Goal: Transaction & Acquisition: Book appointment/travel/reservation

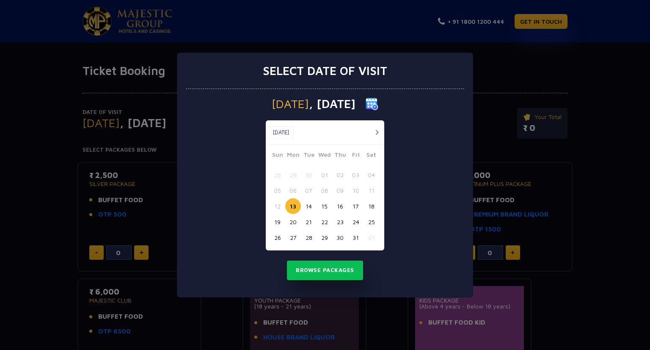
click at [292, 221] on button "20" at bounding box center [293, 222] width 16 height 16
click at [304, 271] on button "Browse Packages" at bounding box center [325, 269] width 76 height 19
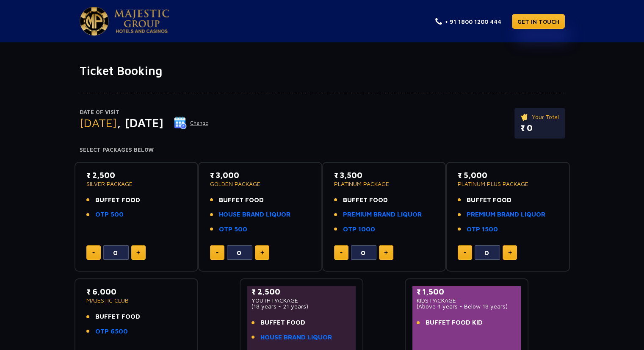
click at [119, 112] on p "Date of Visit" at bounding box center [144, 112] width 129 height 8
click at [124, 111] on p "Date of Visit" at bounding box center [144, 112] width 129 height 8
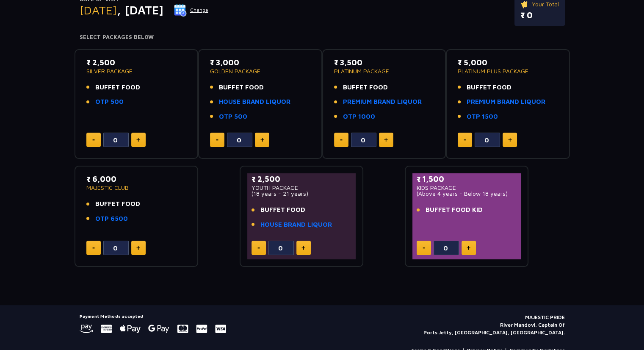
click at [437, 248] on div "0" at bounding box center [467, 247] width 100 height 14
click at [472, 251] on button at bounding box center [468, 247] width 14 height 14
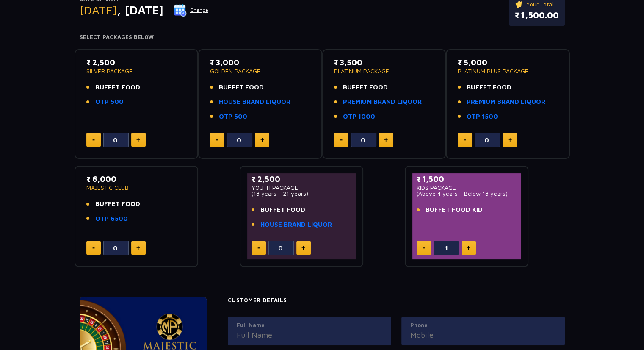
click at [472, 246] on button at bounding box center [468, 247] width 14 height 14
type input "2"
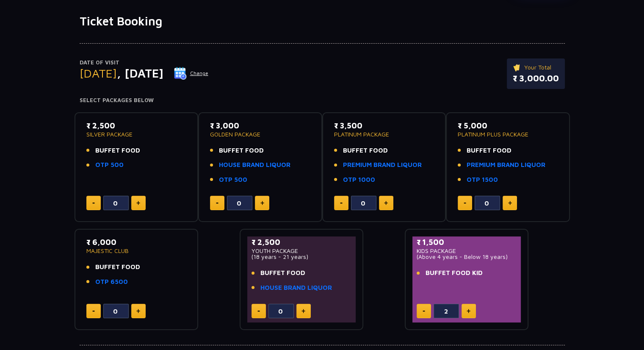
scroll to position [0, 0]
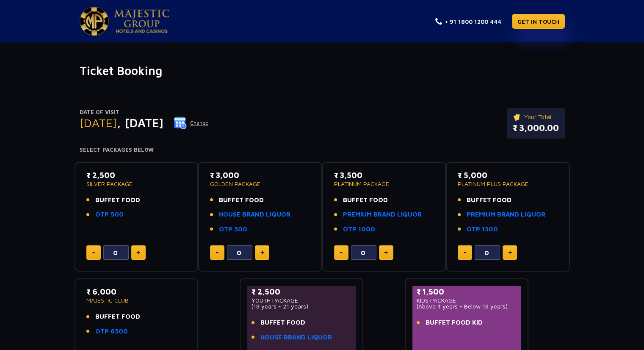
click at [137, 257] on button at bounding box center [138, 252] width 14 height 14
click at [139, 257] on button at bounding box center [138, 252] width 14 height 14
type input "2"
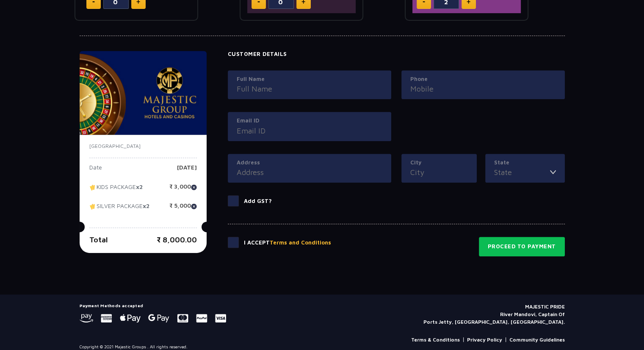
scroll to position [365, 0]
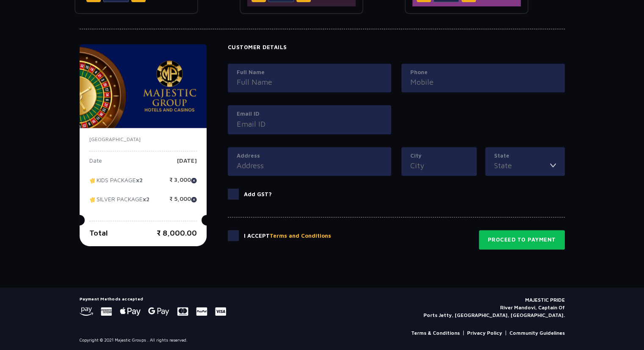
click at [232, 194] on span at bounding box center [233, 193] width 11 height 11
click at [0, 0] on input "Add GST?" at bounding box center [0, 0] width 0 height 0
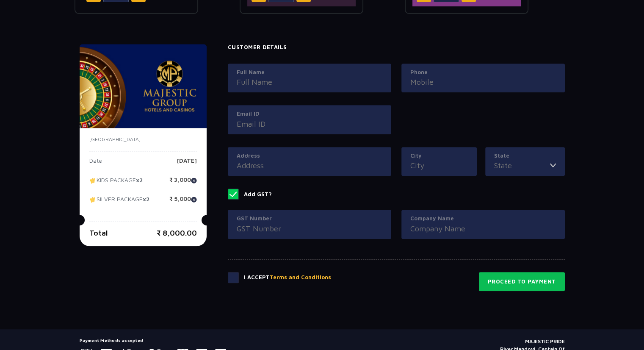
click at [231, 192] on span at bounding box center [233, 193] width 11 height 11
click at [0, 0] on input "Add GST?" at bounding box center [0, 0] width 0 height 0
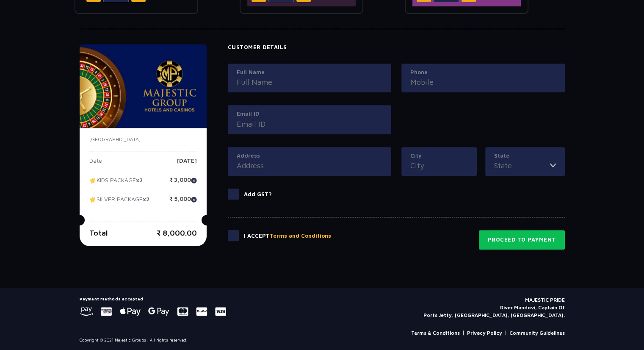
click at [233, 190] on span at bounding box center [233, 193] width 11 height 11
click at [0, 0] on input "Add GST?" at bounding box center [0, 0] width 0 height 0
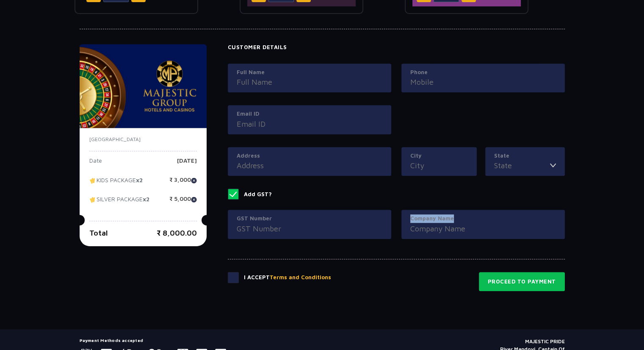
click at [511, 221] on div "Company Name" at bounding box center [482, 224] width 163 height 29
click at [497, 226] on input "Company Name" at bounding box center [483, 228] width 146 height 11
click at [229, 193] on span at bounding box center [233, 193] width 11 height 11
click at [0, 0] on input "Add GST?" at bounding box center [0, 0] width 0 height 0
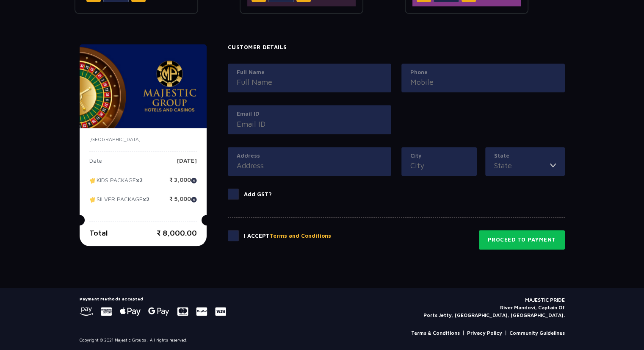
click at [11, 297] on footer "Payment Methods accepted MAJESTIC PRIDE River Mandovi, Captain Of Ports Jetty, …" at bounding box center [322, 319] width 644 height 64
click at [196, 309] on use at bounding box center [201, 311] width 11 height 8
click at [163, 312] on icon at bounding box center [158, 311] width 21 height 8
drag, startPoint x: 505, startPoint y: 295, endPoint x: 510, endPoint y: 304, distance: 9.3
click at [506, 299] on p "MAJESTIC PRIDE River Mandovi, Captain Of Ports Jetty, Panaji, Goa." at bounding box center [493, 307] width 141 height 23
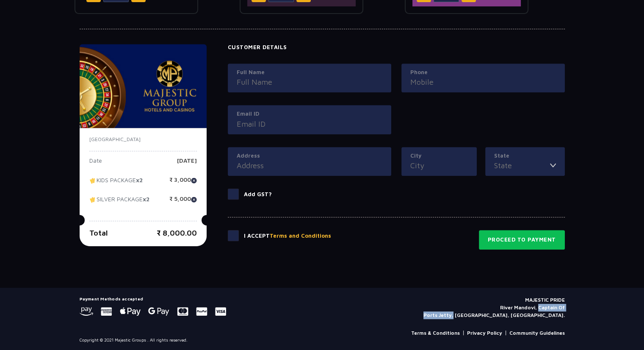
drag, startPoint x: 538, startPoint y: 305, endPoint x: 532, endPoint y: 315, distance: 11.8
click at [532, 315] on p "MAJESTIC PRIDE River Mandovi, Captain Of Ports Jetty, Panaji, Goa." at bounding box center [493, 307] width 141 height 23
click at [594, 289] on footer "Payment Methods accepted MAJESTIC PRIDE River Mandovi, Captain Of Ports Jetty, …" at bounding box center [322, 319] width 644 height 64
drag, startPoint x: 508, startPoint y: 312, endPoint x: 533, endPoint y: 315, distance: 25.2
click at [533, 315] on p "MAJESTIC PRIDE River Mandovi, Captain Of Ports Jetty, Panaji, Goa." at bounding box center [493, 307] width 141 height 23
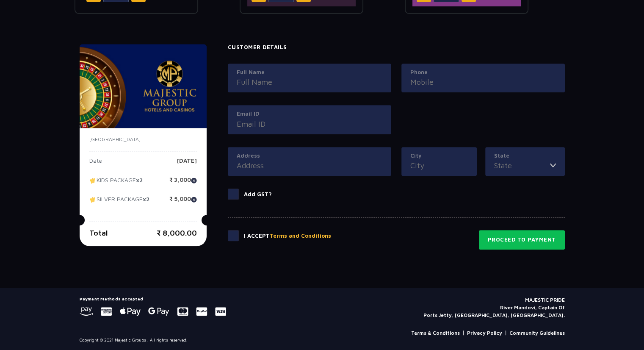
click at [462, 305] on div "Payment Methods accepted MAJESTIC PRIDE River Mandovi, Captain Of Ports Jetty, …" at bounding box center [322, 307] width 485 height 23
click at [193, 178] on img at bounding box center [194, 180] width 6 height 6
type input "0"
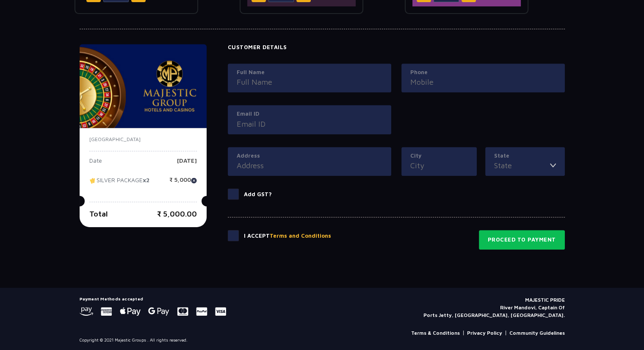
click at [193, 178] on img at bounding box center [194, 180] width 6 height 6
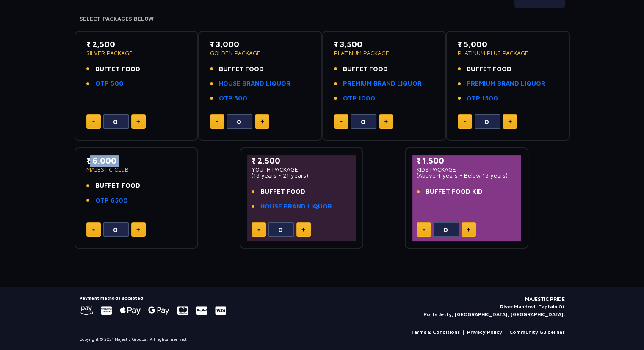
click at [193, 178] on div "₹ 6,000 MAJESTIC CLUB BUFFET FOOD OTP 6500 0" at bounding box center [137, 197] width 124 height 101
drag, startPoint x: 137, startPoint y: 114, endPoint x: 141, endPoint y: 117, distance: 5.2
click at [141, 117] on button at bounding box center [138, 121] width 14 height 14
type input "1"
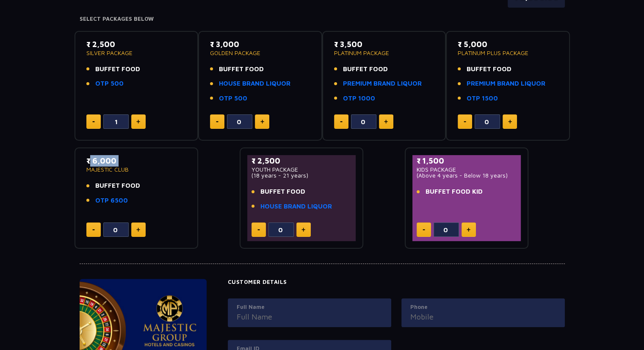
click at [471, 230] on button at bounding box center [468, 229] width 14 height 14
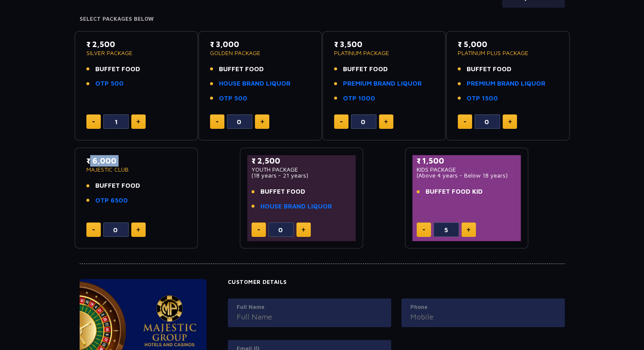
click at [471, 230] on button at bounding box center [468, 229] width 14 height 14
drag, startPoint x: 471, startPoint y: 230, endPoint x: 469, endPoint y: 246, distance: 15.7
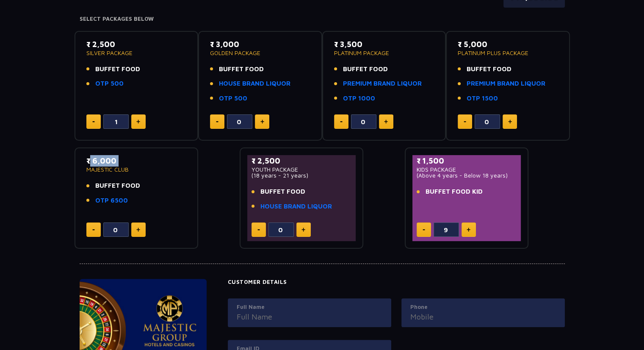
click at [469, 246] on div "₹ 1,500 KIDS PACKAGE (Above 4 years - Below 18 years) BUFFET FOOD KID 9" at bounding box center [467, 197] width 124 height 101
click at [465, 232] on button at bounding box center [468, 229] width 14 height 14
type input "10"
click at [387, 123] on button at bounding box center [386, 121] width 14 height 14
type input "1"
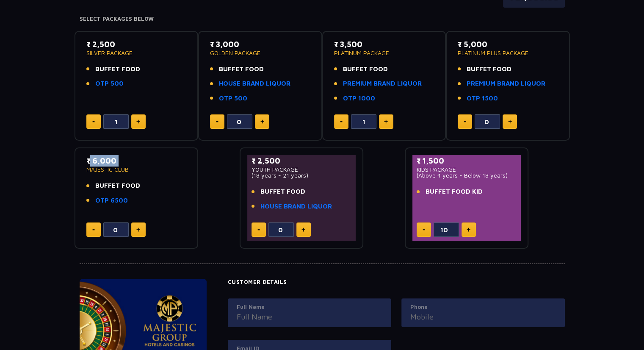
click at [509, 125] on button at bounding box center [510, 121] width 14 height 14
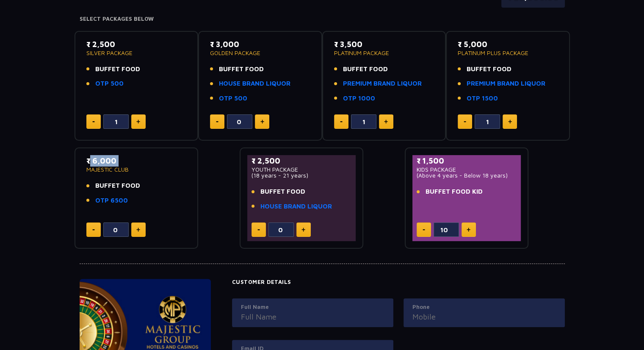
click at [509, 125] on button at bounding box center [510, 121] width 14 height 14
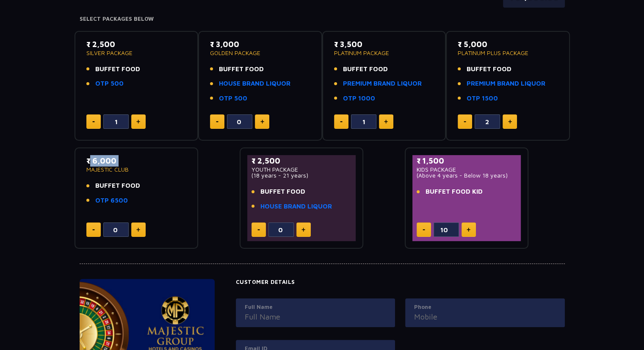
click at [509, 125] on button at bounding box center [510, 121] width 14 height 14
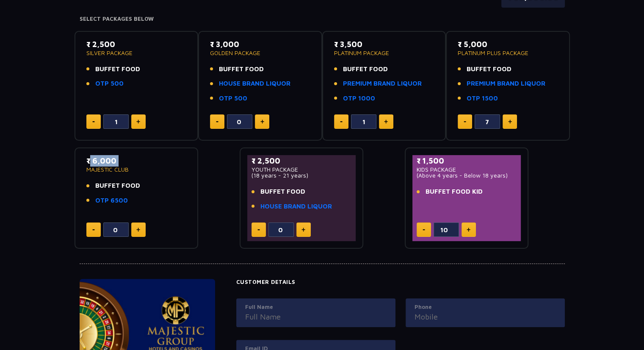
click at [509, 125] on button at bounding box center [510, 121] width 14 height 14
type input "9"
click at [306, 226] on button at bounding box center [303, 229] width 14 height 14
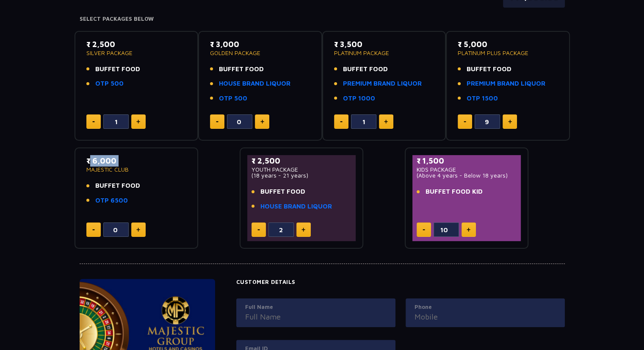
click at [306, 226] on button at bounding box center [303, 229] width 14 height 14
click at [307, 224] on button at bounding box center [303, 229] width 14 height 14
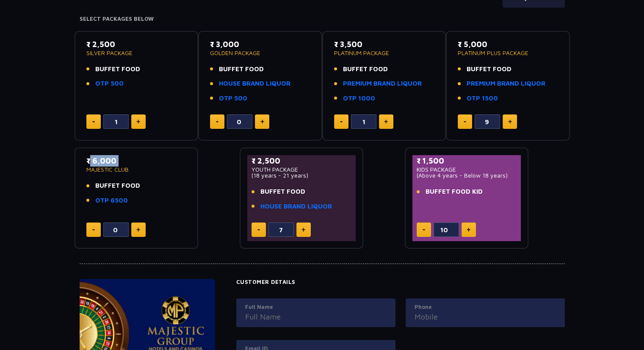
click at [307, 224] on button at bounding box center [303, 229] width 14 height 14
click at [308, 224] on button at bounding box center [303, 229] width 14 height 14
type input "10"
click at [258, 121] on button at bounding box center [262, 121] width 14 height 14
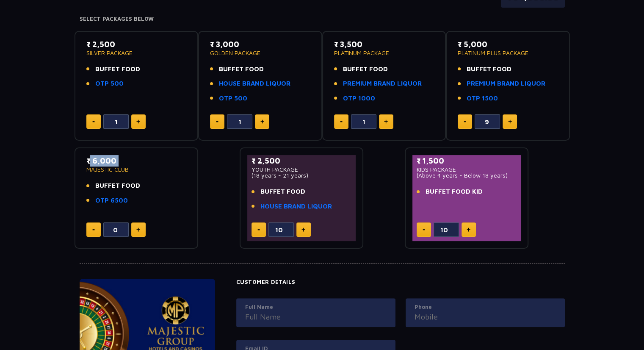
click at [258, 121] on button at bounding box center [262, 121] width 14 height 14
click at [258, 120] on button at bounding box center [262, 121] width 14 height 14
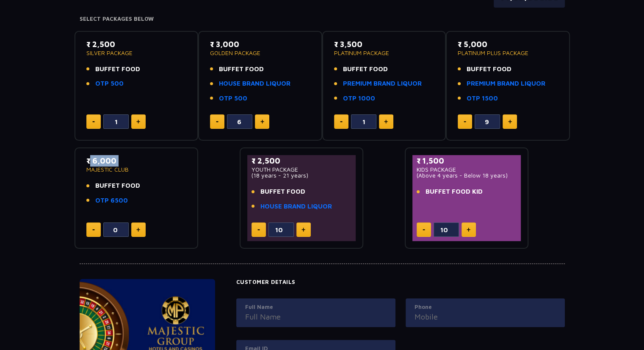
drag, startPoint x: 258, startPoint y: 120, endPoint x: 259, endPoint y: 116, distance: 4.8
click at [259, 116] on button at bounding box center [262, 121] width 14 height 14
type input "7"
click at [146, 236] on div "₹ 6,000 MAJESTIC CLUB BUFFET FOOD OTP 6500 0" at bounding box center [136, 198] width 109 height 86
click at [142, 232] on button at bounding box center [138, 229] width 14 height 14
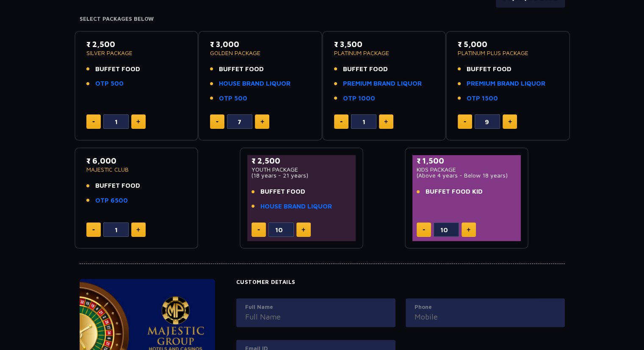
click at [142, 232] on button at bounding box center [138, 229] width 14 height 14
click at [138, 239] on div "₹ 6,000 MAJESTIC CLUB BUFFET FOOD OTP 6500 2" at bounding box center [136, 198] width 109 height 86
click at [140, 231] on button at bounding box center [138, 229] width 14 height 14
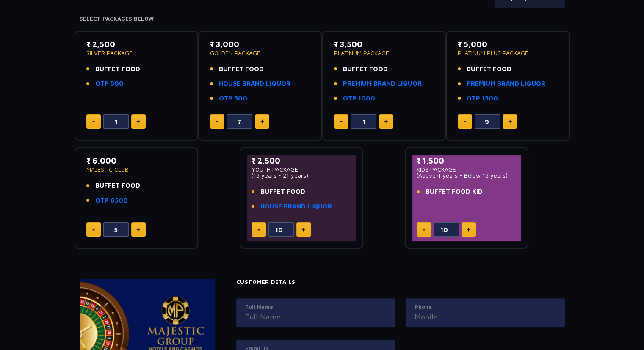
click at [140, 231] on button at bounding box center [138, 229] width 14 height 14
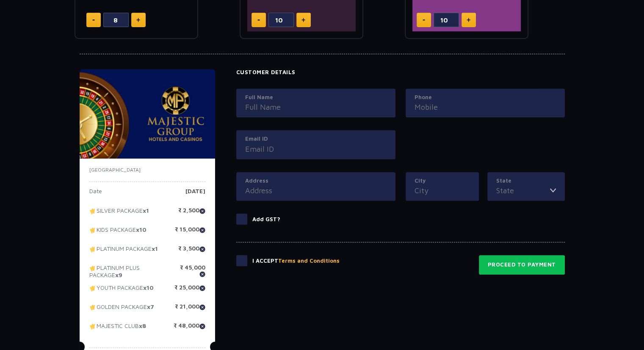
scroll to position [464, 0]
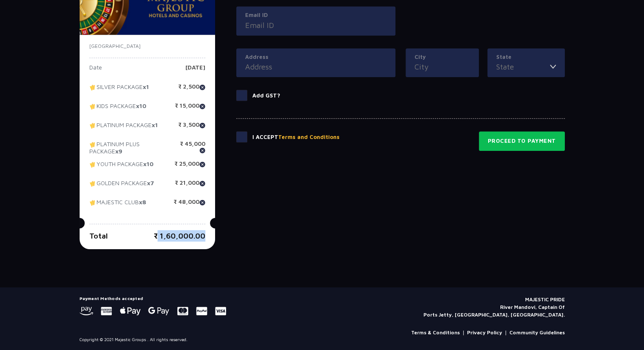
drag, startPoint x: 155, startPoint y: 233, endPoint x: 198, endPoint y: 261, distance: 51.1
click at [197, 215] on div "India Date Monday, 20 Oct 2025 SILVER PACKAGE x1 ₹ 2,500 KIDS PACKAGE x10 ₹ 15,…" at bounding box center [147, 142] width 135 height 214
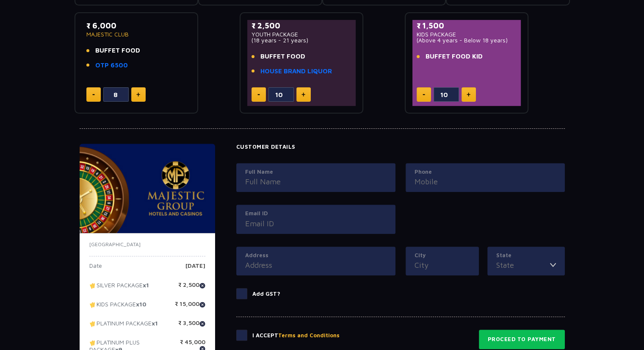
scroll to position [339, 0]
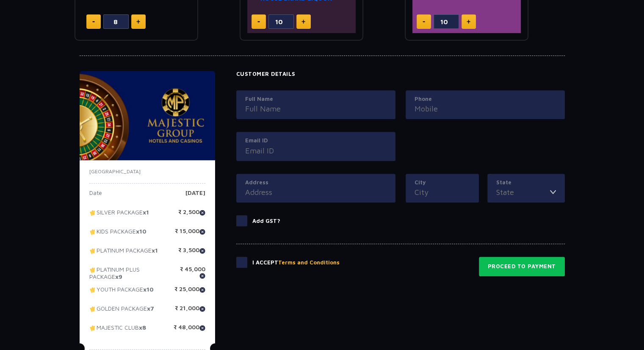
click at [143, 15] on button at bounding box center [138, 21] width 14 height 14
type input "11"
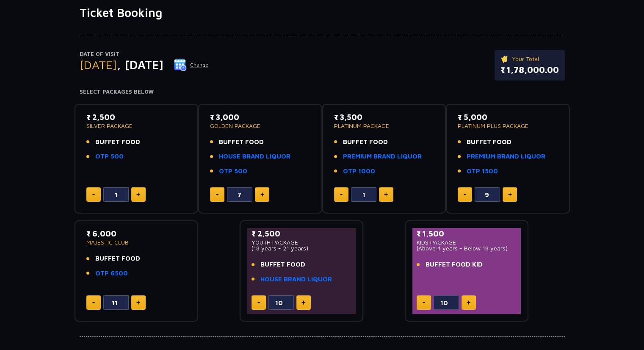
scroll to position [13, 0]
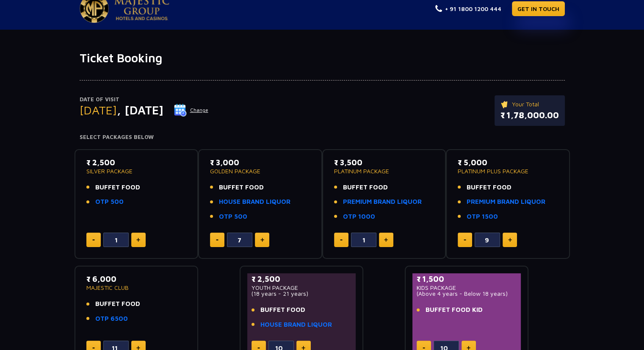
click at [143, 243] on button at bounding box center [138, 239] width 14 height 14
click at [143, 242] on button at bounding box center [138, 239] width 14 height 14
click at [139, 242] on button at bounding box center [138, 239] width 14 height 14
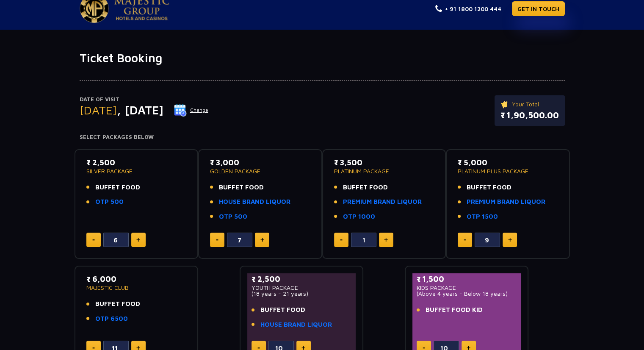
click at [139, 242] on button at bounding box center [138, 239] width 14 height 14
type input "9"
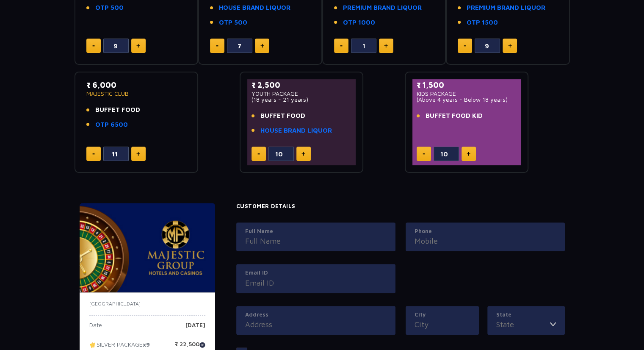
scroll to position [125, 0]
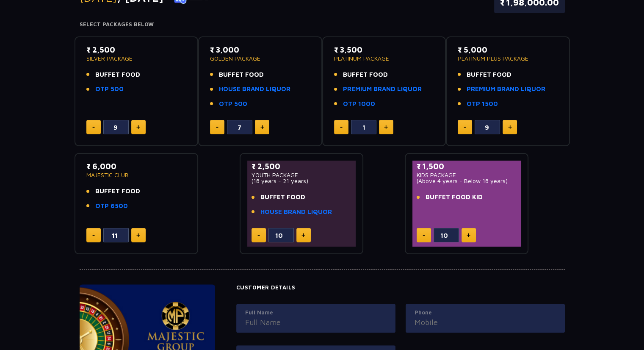
click at [139, 239] on button at bounding box center [138, 235] width 14 height 14
type input "15"
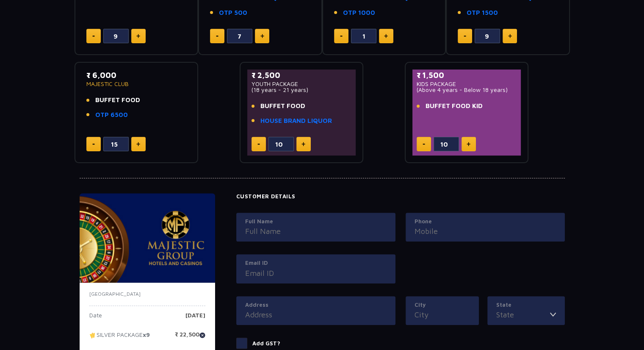
scroll to position [226, 0]
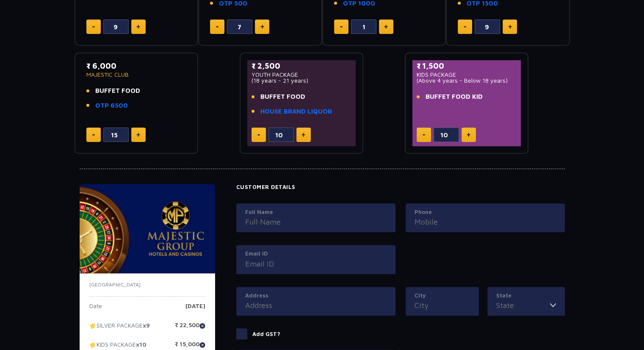
click at [97, 141] on div "₹ 6,000 MAJESTIC CLUB BUFFET FOOD OTP 6500 15" at bounding box center [136, 103] width 109 height 86
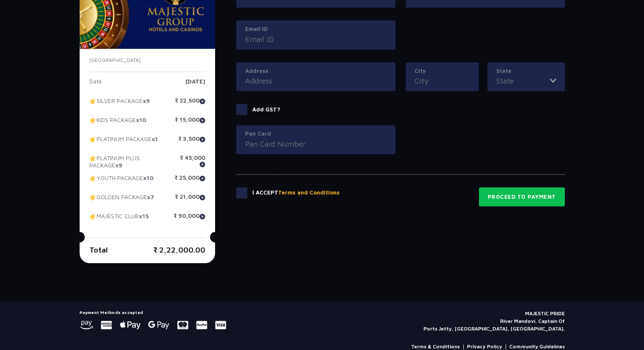
scroll to position [451, 0]
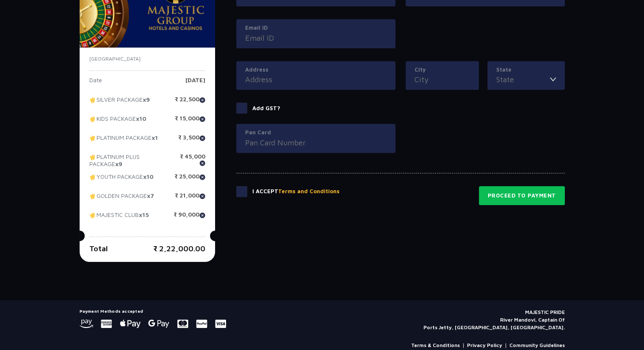
click at [246, 110] on span at bounding box center [241, 107] width 11 height 11
click at [0, 0] on input "Add GST?" at bounding box center [0, 0] width 0 height 0
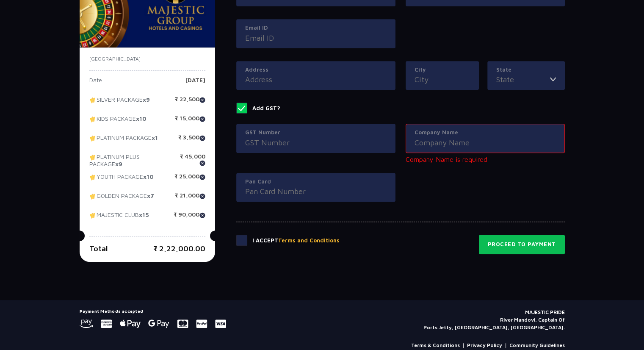
click at [500, 137] on input "Company Name" at bounding box center [484, 142] width 141 height 11
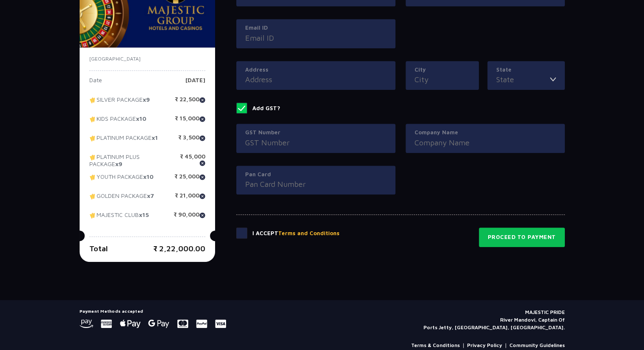
click at [318, 138] on input "GST Number" at bounding box center [315, 142] width 141 height 11
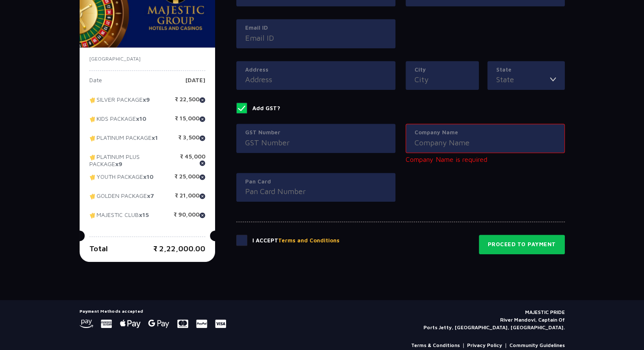
click at [318, 138] on input "GST Number" at bounding box center [315, 142] width 141 height 11
click at [436, 131] on label "Company Name" at bounding box center [484, 132] width 141 height 8
click at [436, 137] on input "Company Name" at bounding box center [484, 142] width 141 height 11
click at [431, 157] on div "Company Name Company Name is required" at bounding box center [484, 148] width 169 height 49
click at [241, 107] on span at bounding box center [241, 107] width 11 height 11
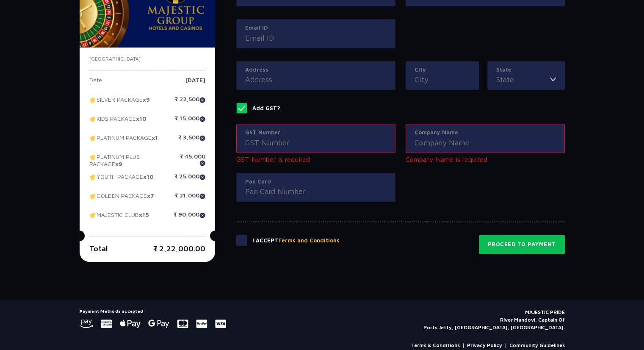
click at [0, 0] on input "Add GST?" at bounding box center [0, 0] width 0 height 0
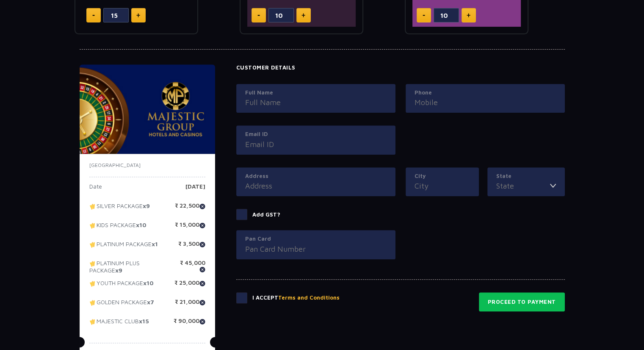
scroll to position [339, 0]
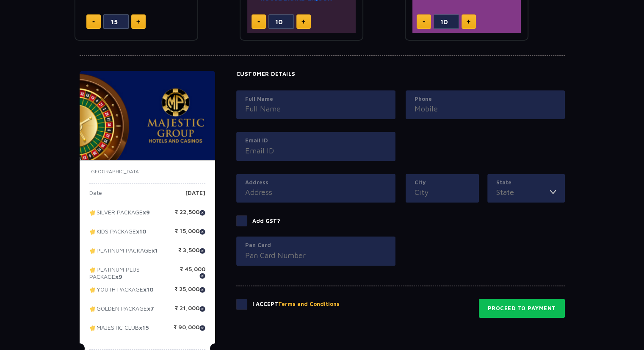
click at [241, 218] on span at bounding box center [241, 220] width 11 height 11
click at [0, 0] on input "Add GST?" at bounding box center [0, 0] width 0 height 0
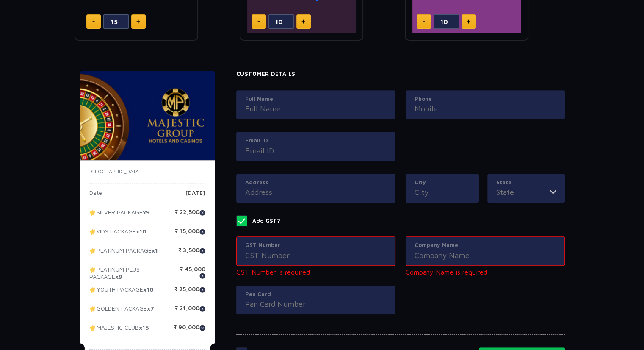
click at [243, 218] on span at bounding box center [241, 220] width 11 height 11
click at [0, 0] on input "Add GST?" at bounding box center [0, 0] width 0 height 0
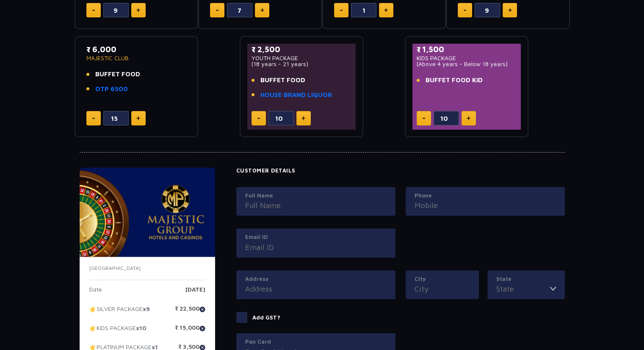
scroll to position [226, 0]
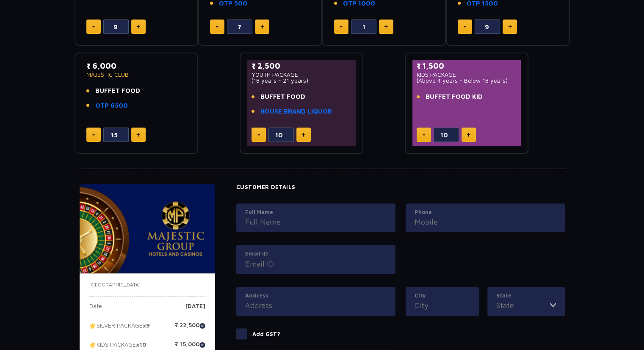
click at [422, 136] on button at bounding box center [424, 134] width 14 height 14
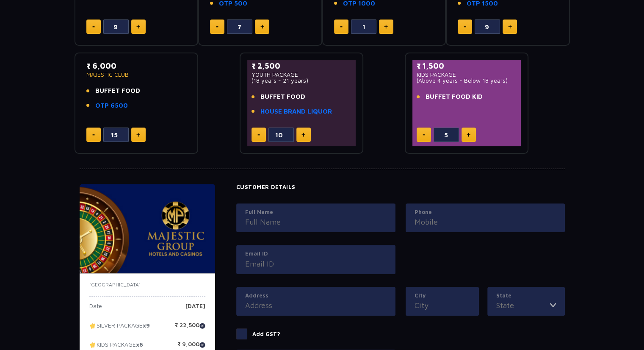
click at [422, 136] on button at bounding box center [424, 134] width 14 height 14
type input "3"
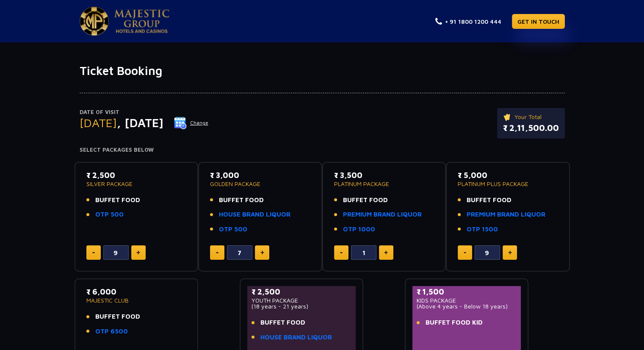
click at [92, 252] on img at bounding box center [93, 252] width 3 height 1
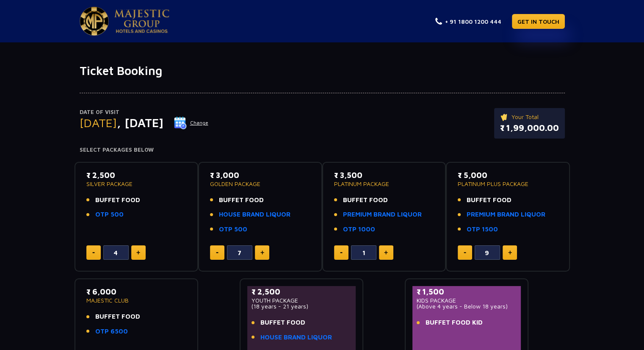
click at [92, 252] on img at bounding box center [93, 252] width 3 height 1
type input "2"
click at [220, 249] on button at bounding box center [217, 252] width 14 height 14
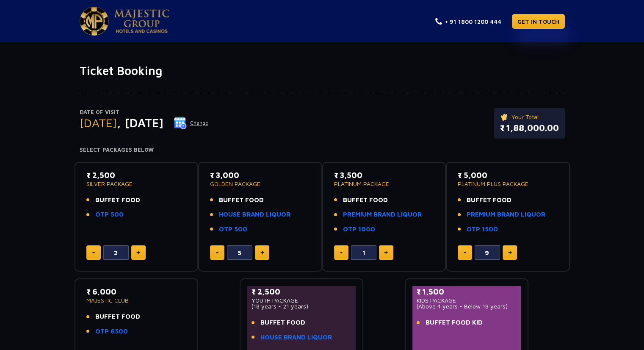
click at [220, 249] on button at bounding box center [217, 252] width 14 height 14
click at [210, 248] on button at bounding box center [217, 252] width 14 height 14
click at [210, 247] on button at bounding box center [217, 252] width 14 height 14
click at [211, 247] on button at bounding box center [217, 252] width 14 height 14
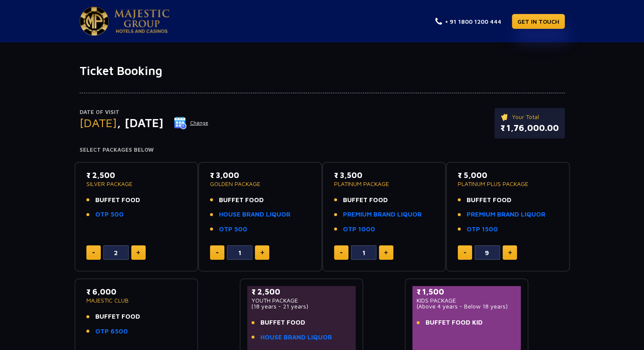
type input "0"
click at [337, 252] on button at bounding box center [341, 252] width 14 height 14
type input "0"
click at [467, 249] on button at bounding box center [465, 252] width 14 height 14
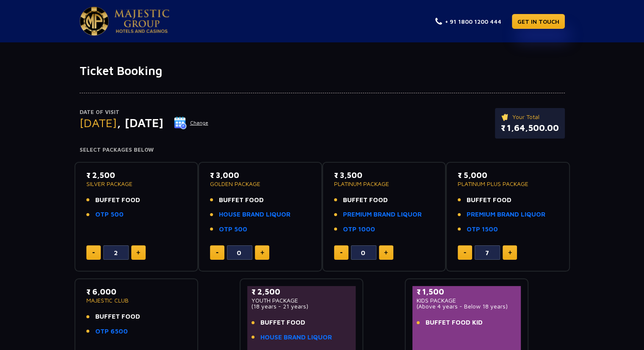
click at [467, 249] on button at bounding box center [465, 252] width 14 height 14
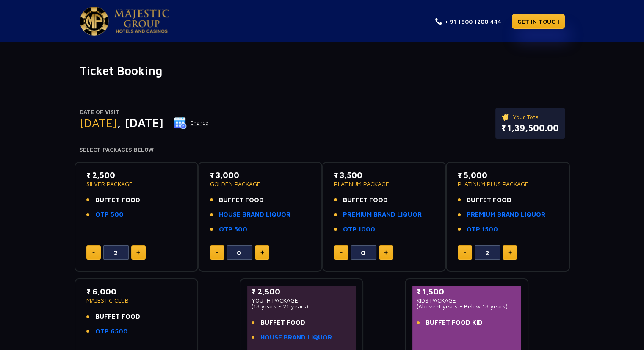
click at [467, 249] on button at bounding box center [465, 252] width 14 height 14
type input "0"
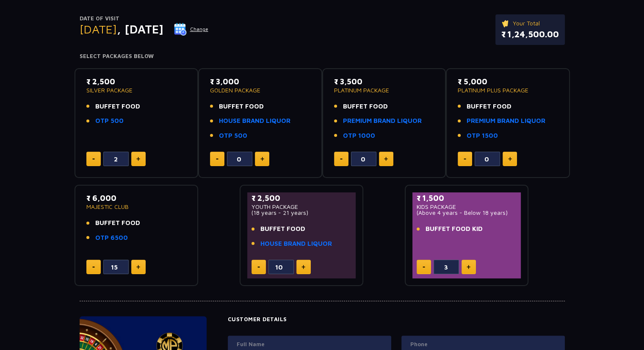
scroll to position [113, 0]
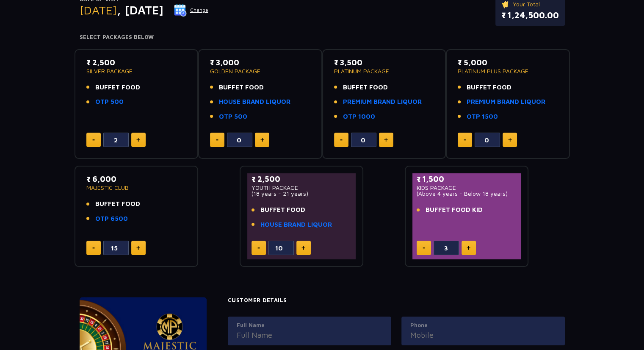
click at [88, 248] on button at bounding box center [93, 247] width 14 height 14
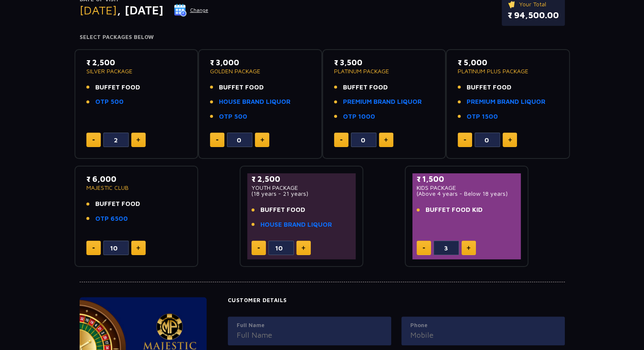
click at [88, 248] on button at bounding box center [93, 247] width 14 height 14
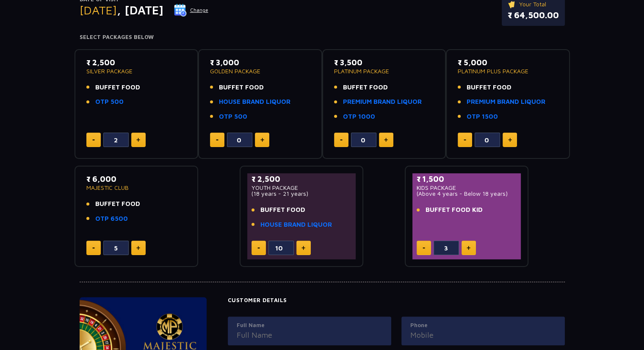
click at [88, 248] on button at bounding box center [93, 247] width 14 height 14
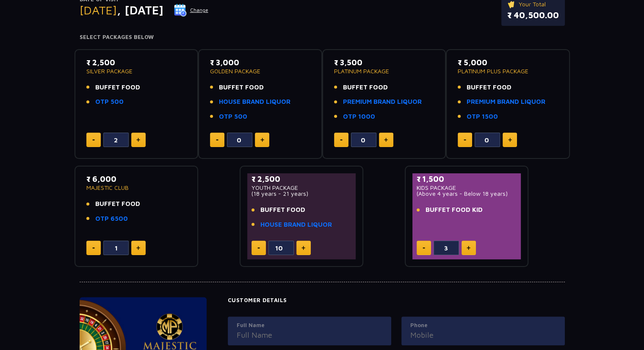
type input "0"
click at [254, 245] on button at bounding box center [258, 247] width 14 height 14
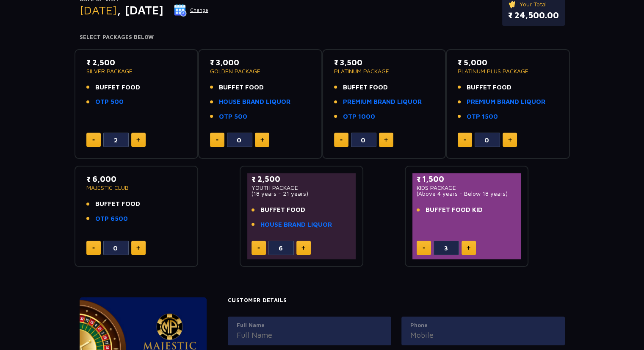
click at [254, 245] on button at bounding box center [258, 247] width 14 height 14
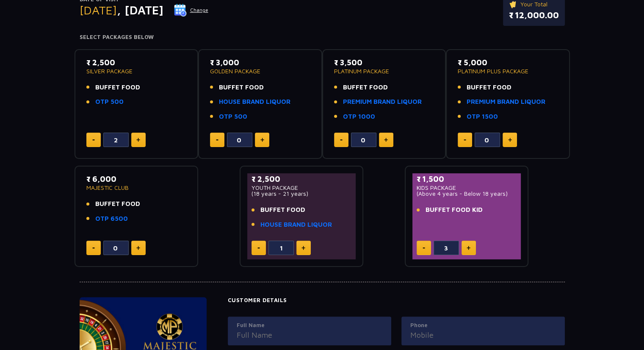
click at [254, 245] on button at bounding box center [258, 247] width 14 height 14
type input "0"
click at [427, 248] on button at bounding box center [424, 247] width 14 height 14
type input "2"
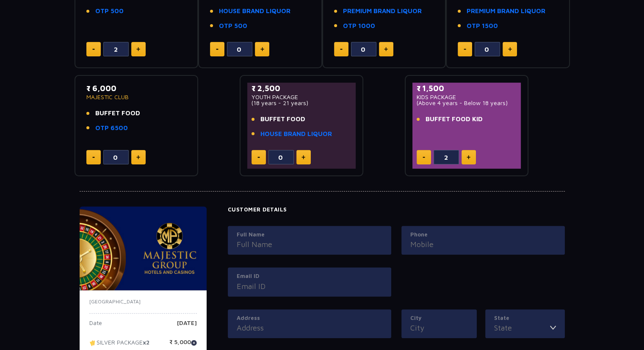
scroll to position [139, 0]
